Goal: Task Accomplishment & Management: Manage account settings

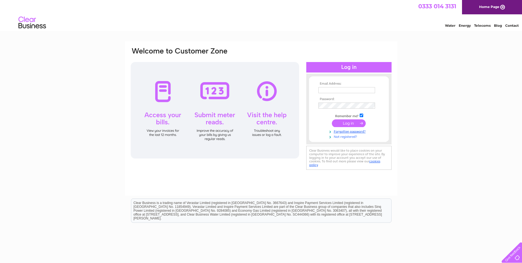
click at [339, 137] on link "Not registered?" at bounding box center [350, 136] width 63 height 5
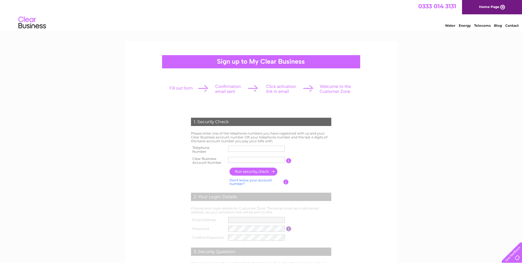
click at [239, 148] on input "text" at bounding box center [256, 149] width 57 height 6
type input "01467633505"
click at [243, 170] on input "button" at bounding box center [254, 171] width 48 height 8
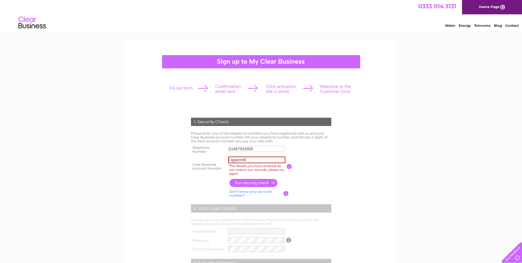
click at [255, 159] on input "Uppermill" at bounding box center [256, 159] width 57 height 7
type input "U"
click at [259, 145] on td "01467633505" at bounding box center [257, 149] width 60 height 11
click at [256, 151] on input "01467633505" at bounding box center [256, 149] width 57 height 6
drag, startPoint x: 256, startPoint y: 148, endPoint x: 220, endPoint y: 149, distance: 35.6
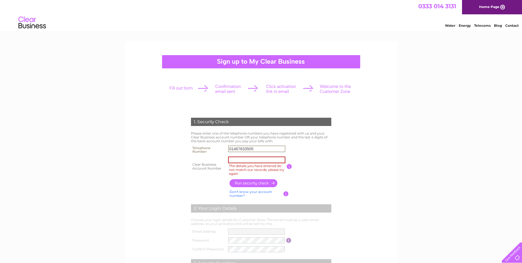
click at [224, 149] on tr "Telephone Number 01467633505" at bounding box center [261, 149] width 143 height 11
click at [232, 146] on input "text" at bounding box center [256, 148] width 57 height 7
type input "01467633505"
click at [233, 159] on input "The details you have entered do not match our records, please try again." at bounding box center [256, 159] width 57 height 7
type input "CB3032178"
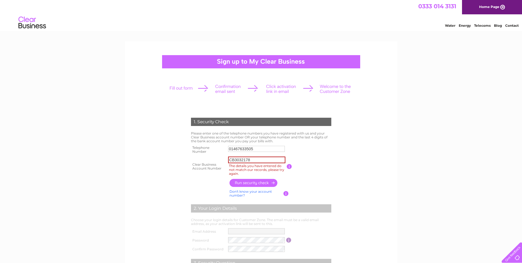
click at [243, 182] on input "button" at bounding box center [254, 183] width 48 height 8
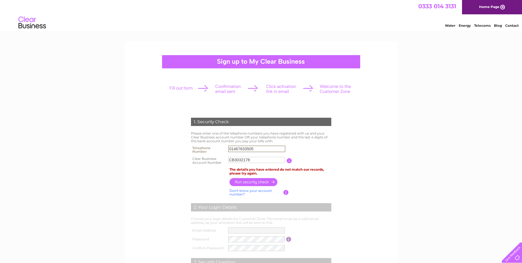
drag, startPoint x: 258, startPoint y: 148, endPoint x: 220, endPoint y: 148, distance: 37.7
click at [220, 148] on tr "Telephone Number 01467633505" at bounding box center [261, 149] width 143 height 11
drag, startPoint x: 234, startPoint y: 158, endPoint x: 226, endPoint y: 160, distance: 7.9
click at [226, 160] on tr "Clear Business Account Number CB3032178 You will find your account number on th…" at bounding box center [261, 160] width 143 height 11
drag, startPoint x: 232, startPoint y: 159, endPoint x: 207, endPoint y: 162, distance: 25.5
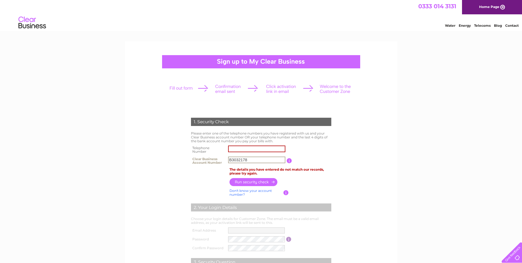
click at [231, 159] on input "B3032178" at bounding box center [256, 159] width 57 height 7
type input "3032178"
click at [235, 147] on input "text" at bounding box center [256, 148] width 57 height 7
type input "01467633505"
click at [246, 181] on input "button" at bounding box center [254, 182] width 48 height 8
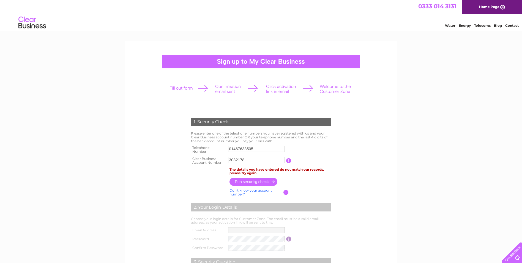
click at [246, 181] on input "button" at bounding box center [254, 182] width 48 height 8
drag, startPoint x: 263, startPoint y: 149, endPoint x: 206, endPoint y: 152, distance: 56.8
click at [206, 152] on tr "Telephone Number 01467633505" at bounding box center [261, 149] width 143 height 11
click at [247, 181] on input "button" at bounding box center [254, 182] width 48 height 8
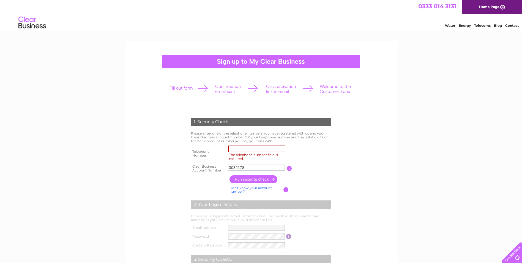
click at [237, 148] on input "The telephone number field is required." at bounding box center [256, 148] width 57 height 7
click at [373, 139] on form "1. Security Check Please enter one of the telephone numbers you have registered…" at bounding box center [261, 214] width 262 height 214
click at [240, 149] on input "The telephone number field is required." at bounding box center [256, 148] width 57 height 7
type input "07976159282"
click at [340, 150] on div "1. Security Check Please enter one of the telephone numbers you have registered…" at bounding box center [261, 210] width 166 height 197
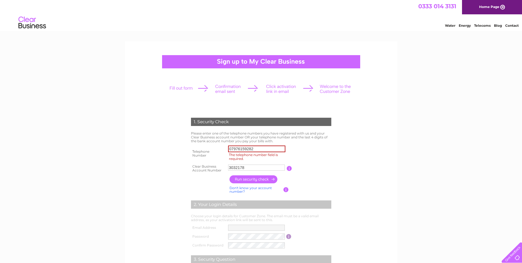
click at [249, 179] on input "button" at bounding box center [254, 179] width 48 height 8
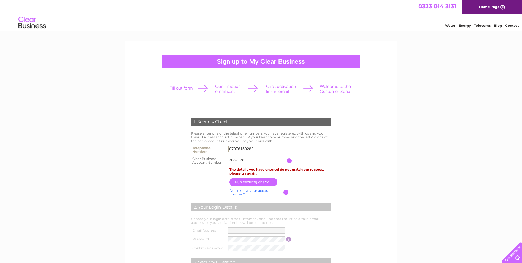
drag, startPoint x: 257, startPoint y: 148, endPoint x: 223, endPoint y: 148, distance: 34.7
click at [223, 148] on tr "Telephone Number 07976159282" at bounding box center [261, 149] width 143 height 11
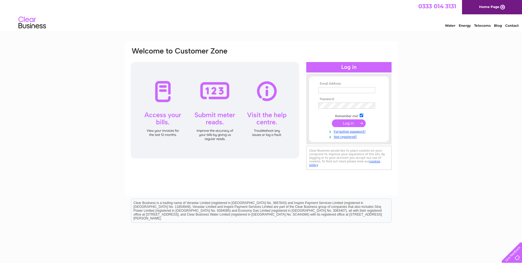
click at [328, 88] on input "text" at bounding box center [347, 90] width 57 height 6
type input "[EMAIL_ADDRESS][DOMAIN_NAME]"
click at [340, 132] on link "Forgotten password?" at bounding box center [350, 131] width 63 height 5
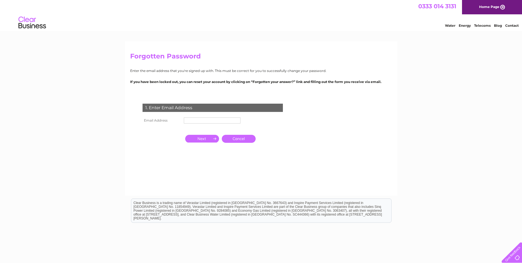
click at [195, 120] on input "text" at bounding box center [212, 120] width 57 height 6
type input "[EMAIL_ADDRESS][DOMAIN_NAME]"
click at [205, 137] on input "button" at bounding box center [202, 139] width 34 height 8
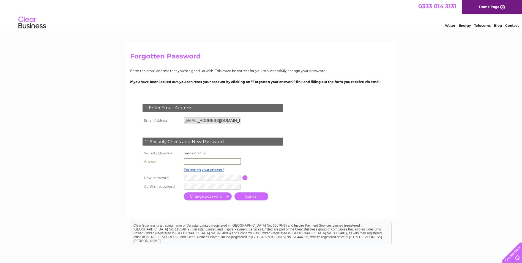
click at [191, 159] on input "text" at bounding box center [212, 161] width 57 height 7
type input "A"
click at [190, 170] on link "Forgotten your answer?" at bounding box center [204, 169] width 40 height 4
